Goal: Task Accomplishment & Management: Manage account settings

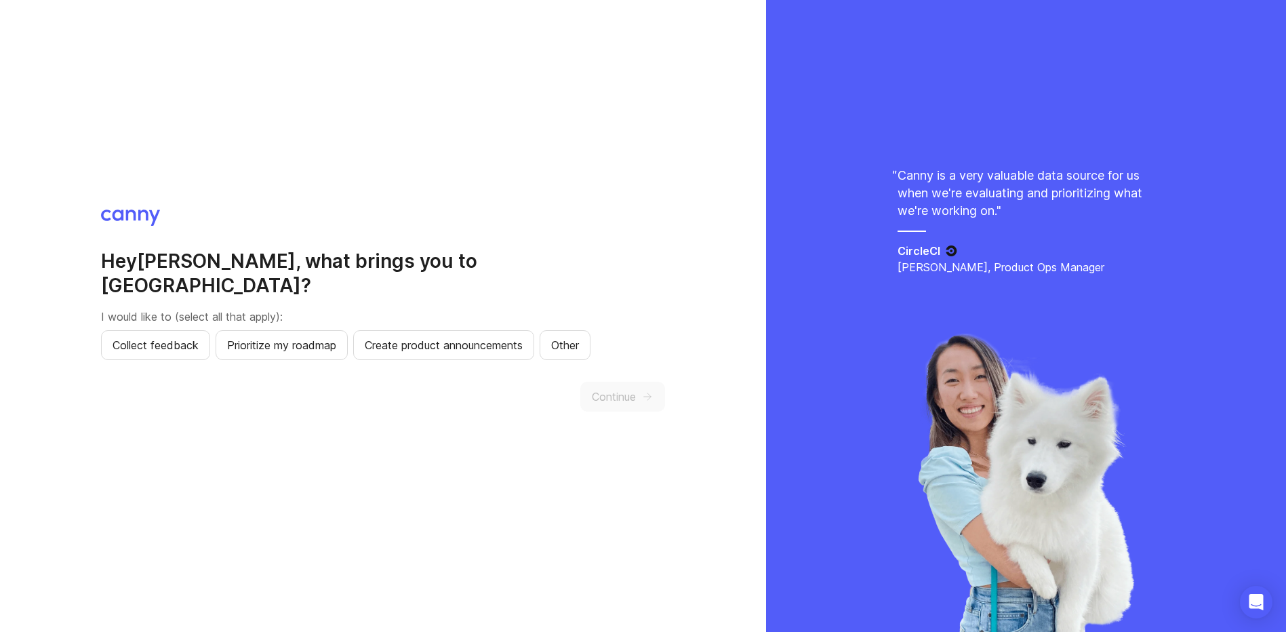
click at [652, 382] on button "Continue" at bounding box center [622, 397] width 85 height 30
click at [188, 337] on span "Collect feedback" at bounding box center [156, 345] width 86 height 16
click at [644, 382] on button "Continue" at bounding box center [622, 397] width 85 height 30
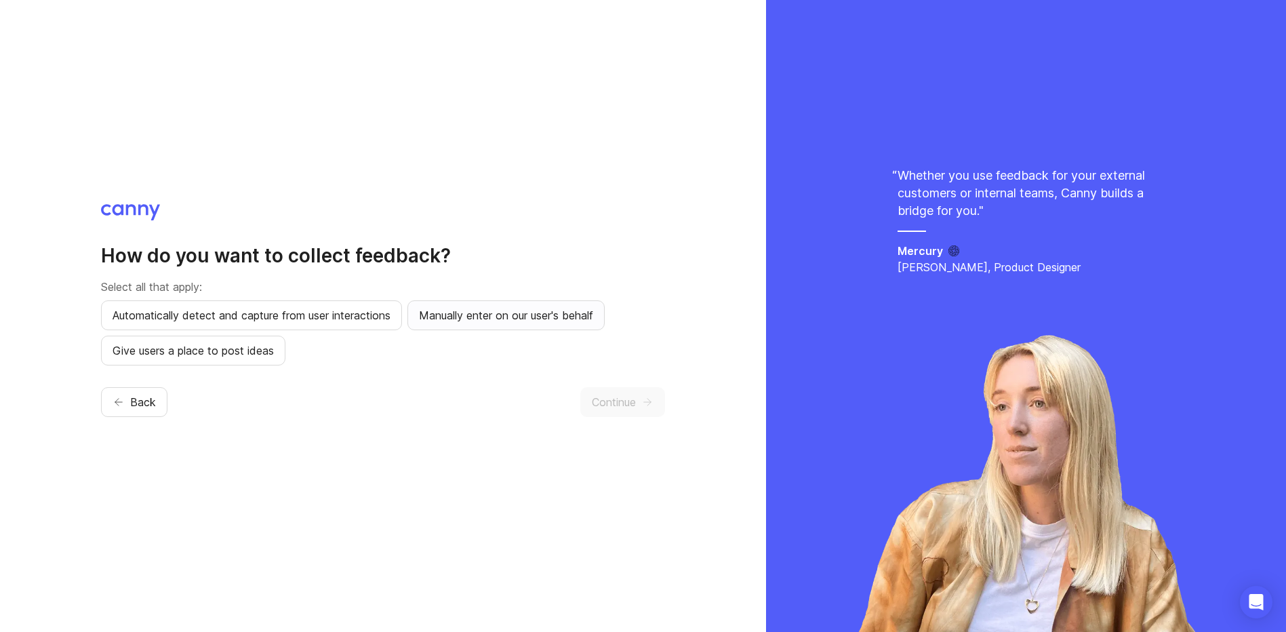
click at [509, 312] on span "Manually enter on our user's behalf" at bounding box center [506, 315] width 174 height 16
click at [630, 398] on span "Continue" at bounding box center [614, 402] width 44 height 16
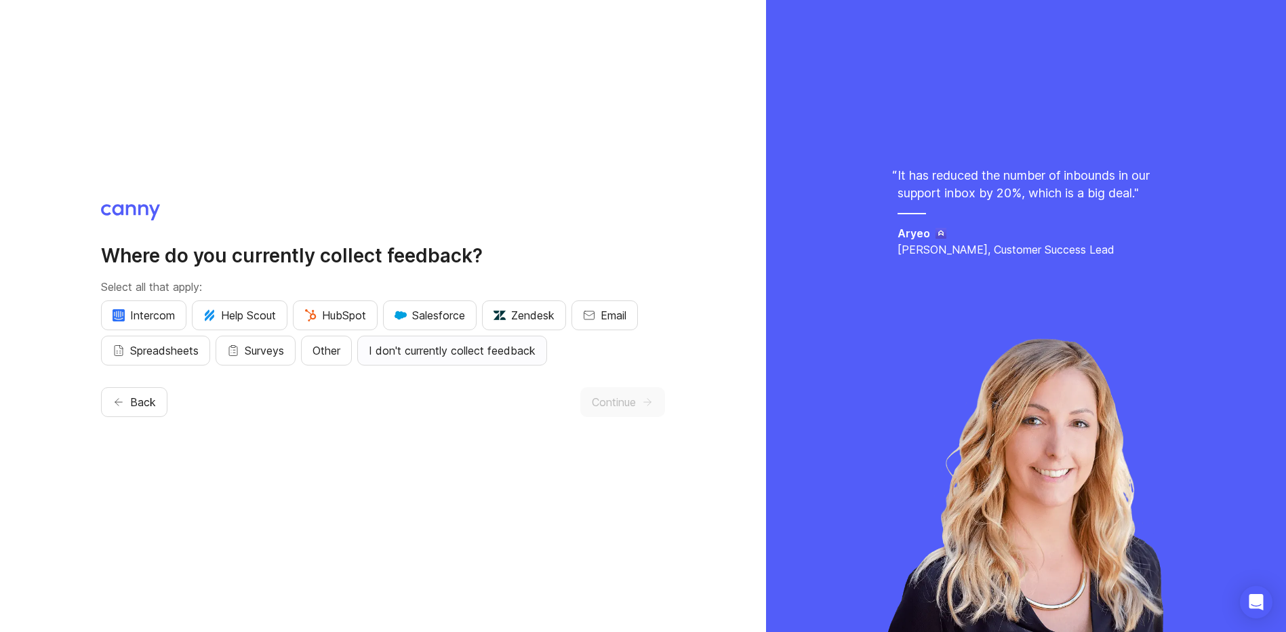
click at [484, 349] on span "I don't currently collect feedback" at bounding box center [452, 350] width 167 height 16
click at [654, 395] on button "Continue" at bounding box center [622, 402] width 85 height 30
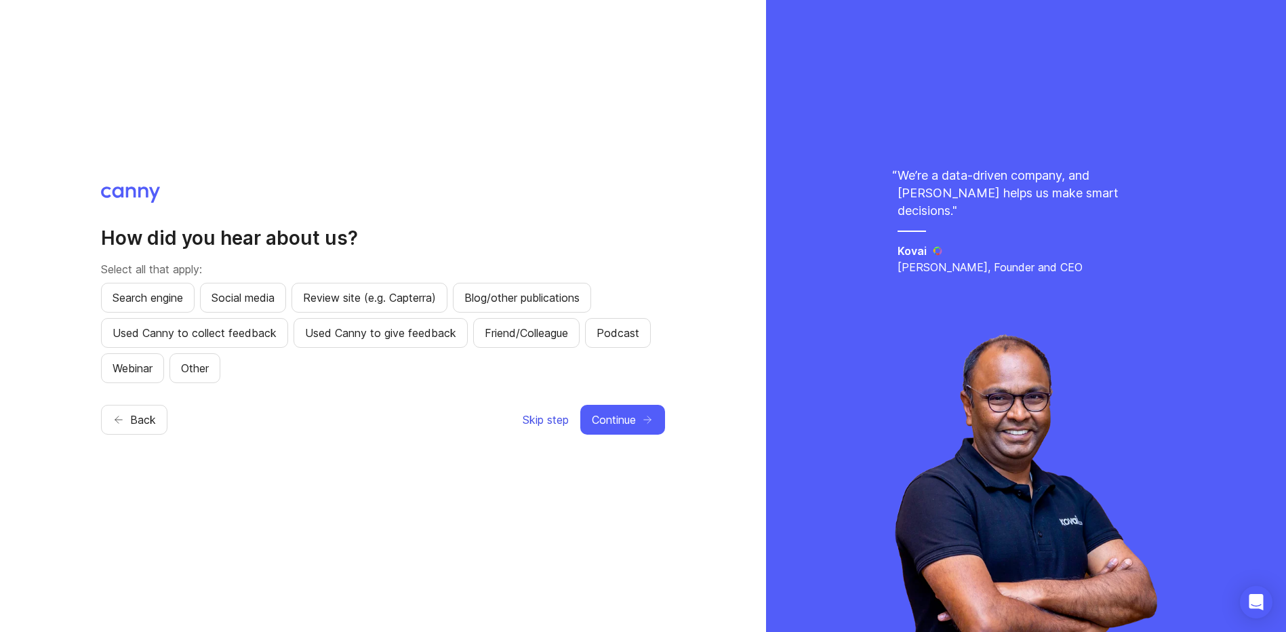
click at [558, 421] on span "Skip step" at bounding box center [546, 420] width 46 height 16
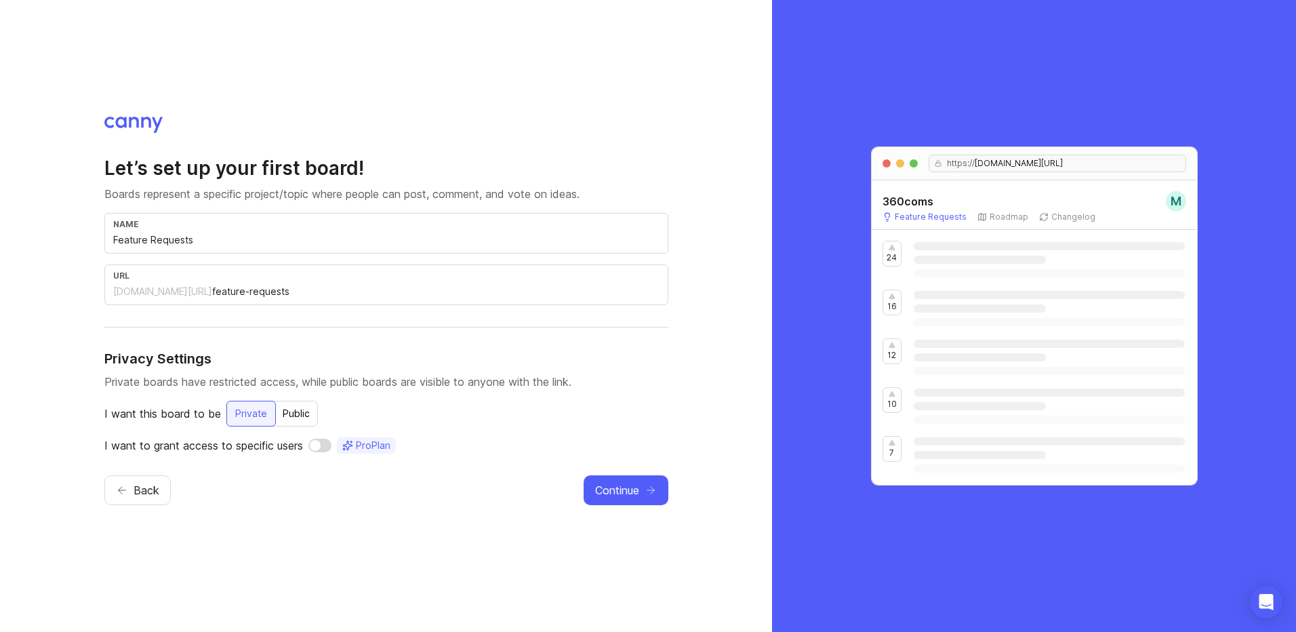
click at [256, 237] on input "Feature Requests" at bounding box center [386, 240] width 546 height 15
click at [338, 292] on input "feature-requests" at bounding box center [436, 291] width 448 height 15
click at [627, 492] on span "Continue" at bounding box center [617, 490] width 44 height 16
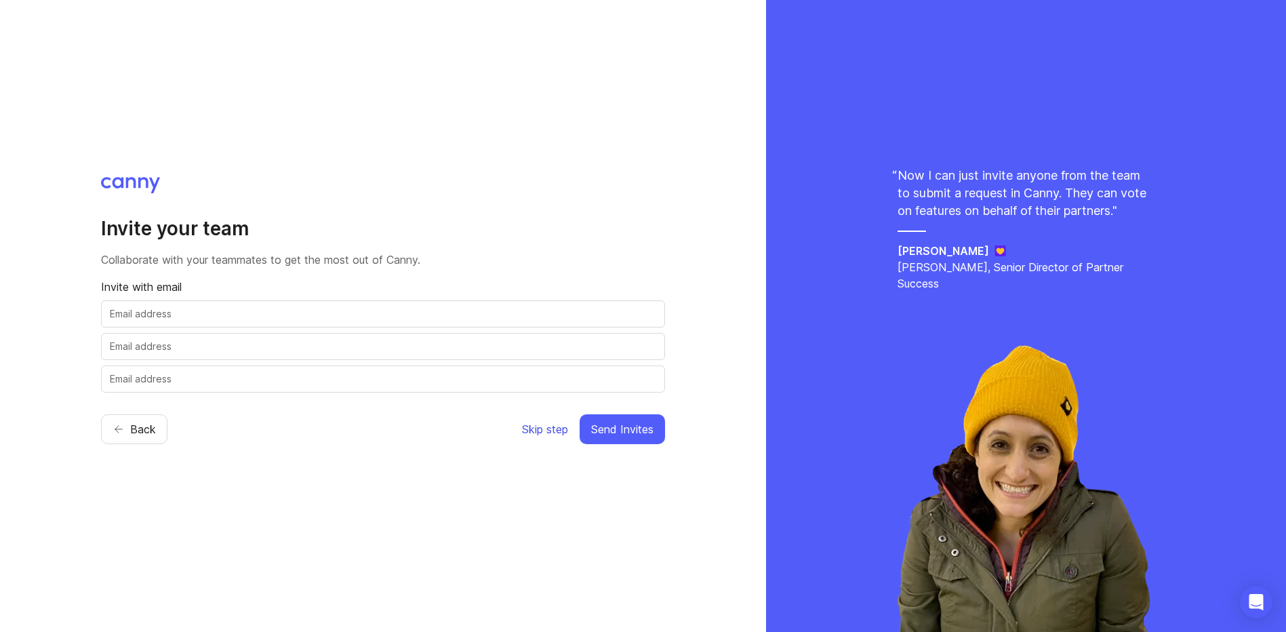
click at [546, 425] on span "Skip step" at bounding box center [545, 429] width 46 height 16
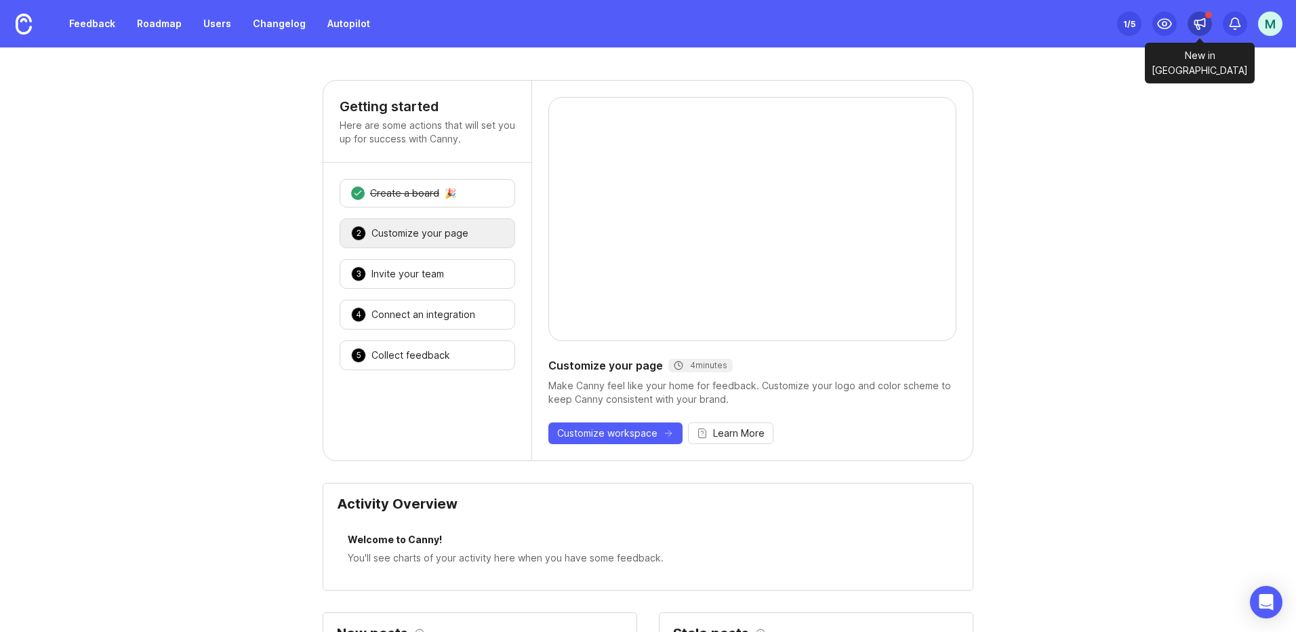
click at [1201, 12] on div at bounding box center [1200, 24] width 24 height 24
click at [218, 25] on link "Users" at bounding box center [217, 24] width 44 height 24
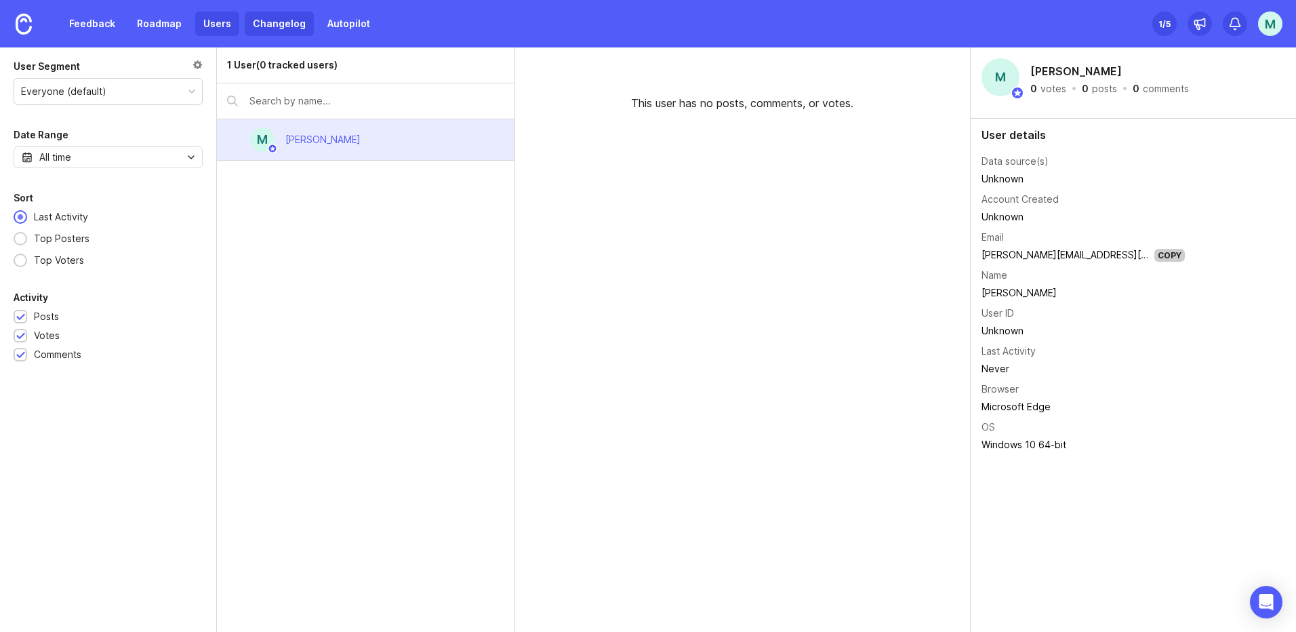
click at [283, 28] on link "Changelog" at bounding box center [279, 24] width 69 height 24
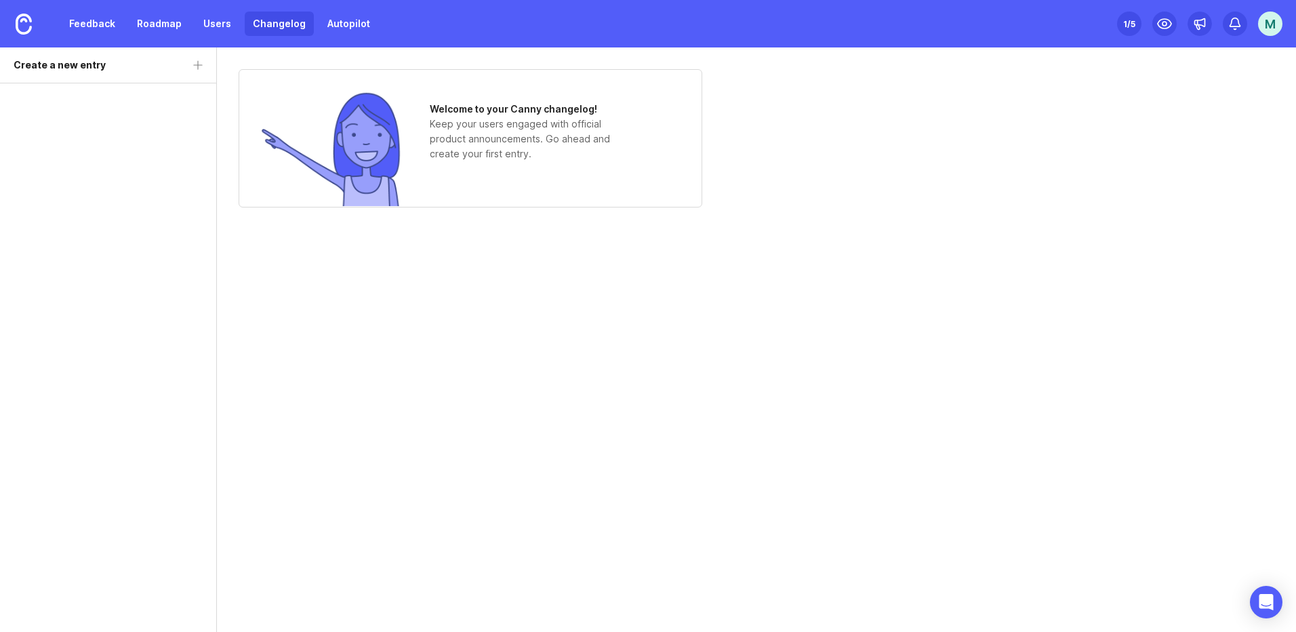
click at [283, 28] on link "Changelog" at bounding box center [279, 24] width 69 height 24
click at [203, 22] on link "Users" at bounding box center [217, 24] width 44 height 24
